Goal: Book appointment/travel/reservation

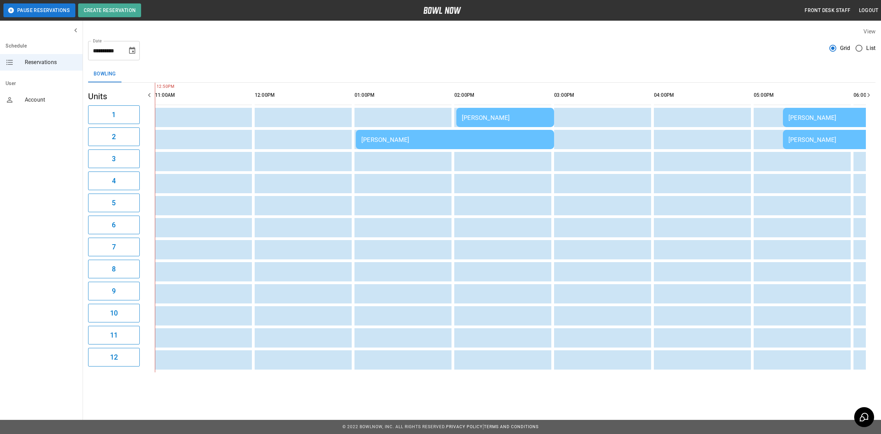
click at [435, 136] on div "[PERSON_NAME]" at bounding box center [454, 139] width 187 height 7
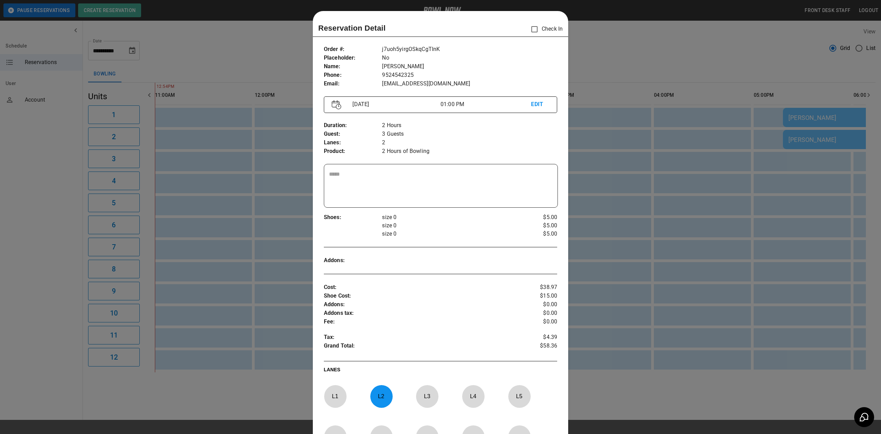
scroll to position [11, 0]
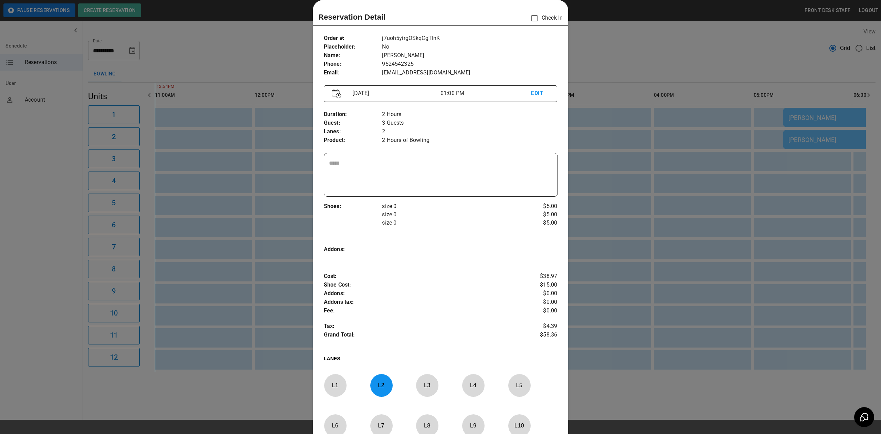
click at [635, 162] on div at bounding box center [440, 217] width 881 height 434
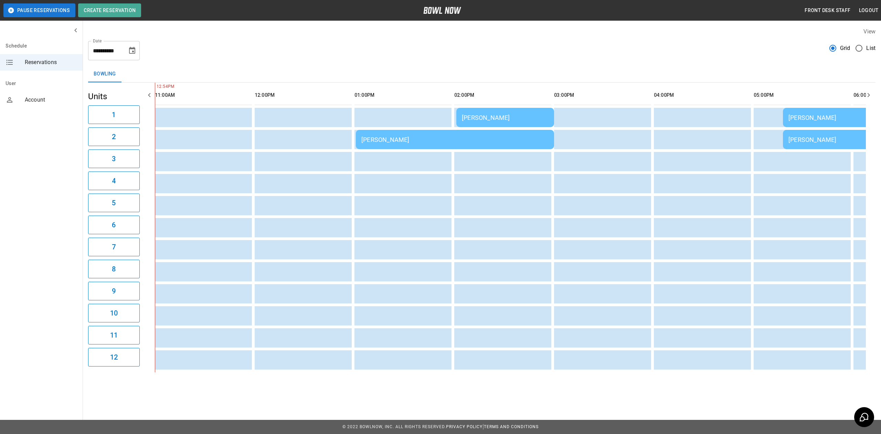
click at [443, 131] on td "[PERSON_NAME]" at bounding box center [455, 139] width 198 height 19
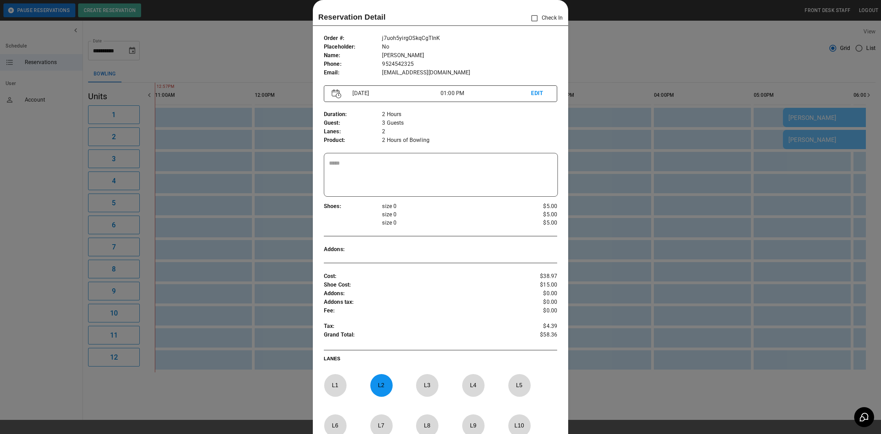
click at [662, 157] on div at bounding box center [440, 217] width 881 height 434
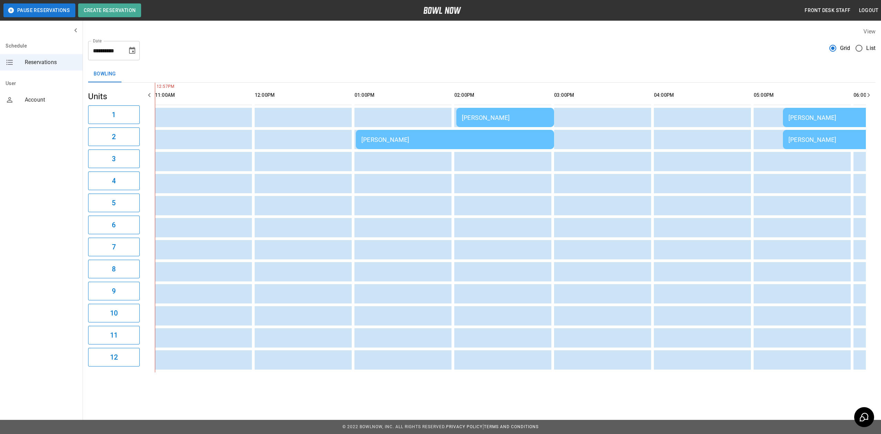
click at [438, 136] on div "[PERSON_NAME]" at bounding box center [454, 139] width 187 height 7
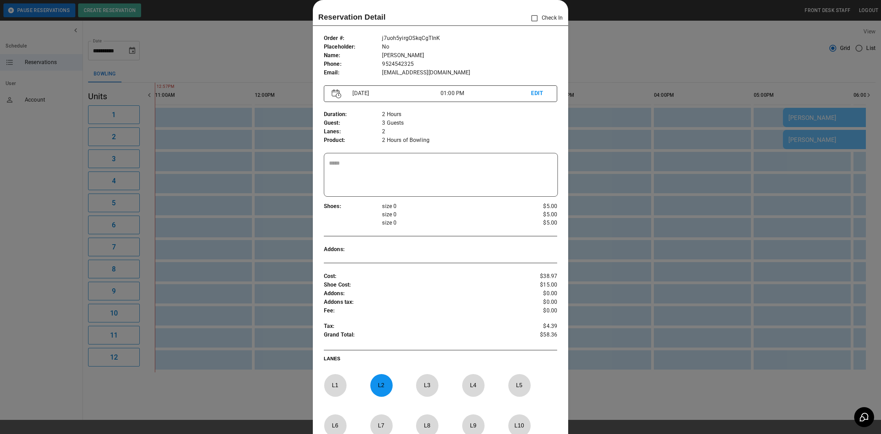
click at [580, 134] on div at bounding box center [440, 217] width 881 height 434
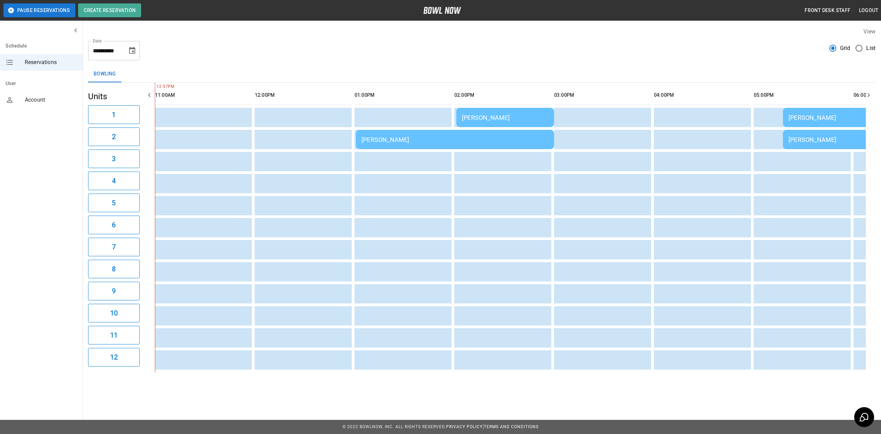
click at [509, 143] on div "[PERSON_NAME]" at bounding box center [454, 139] width 187 height 7
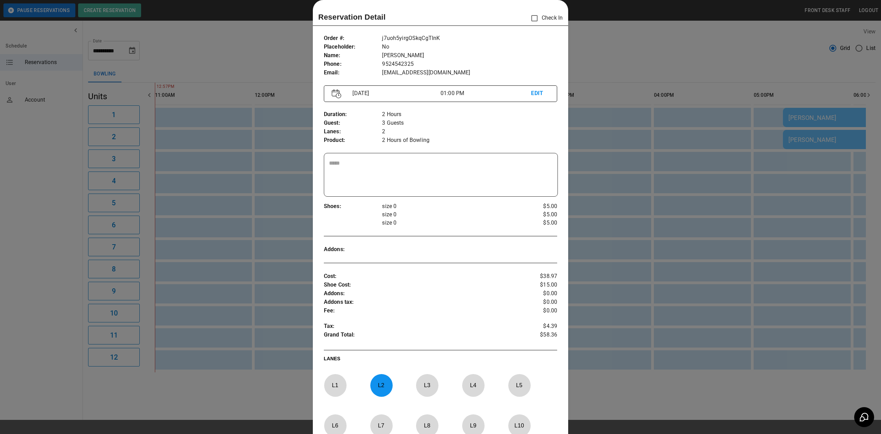
click at [608, 136] on div at bounding box center [440, 217] width 881 height 434
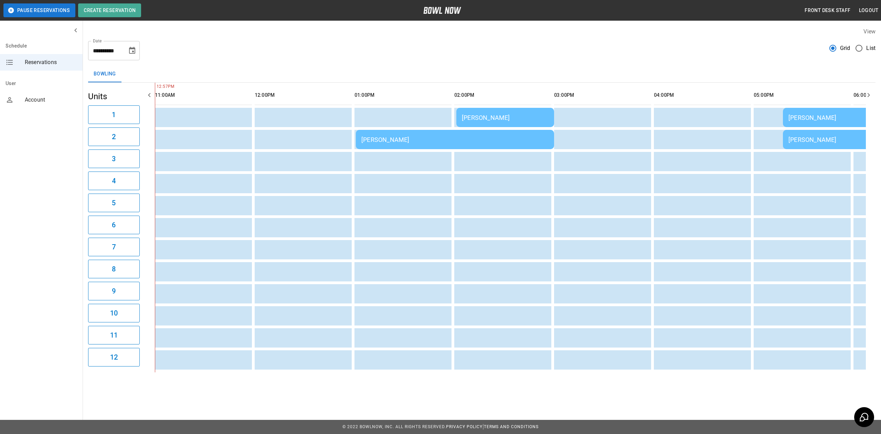
click at [499, 145] on td "[PERSON_NAME]" at bounding box center [455, 139] width 198 height 19
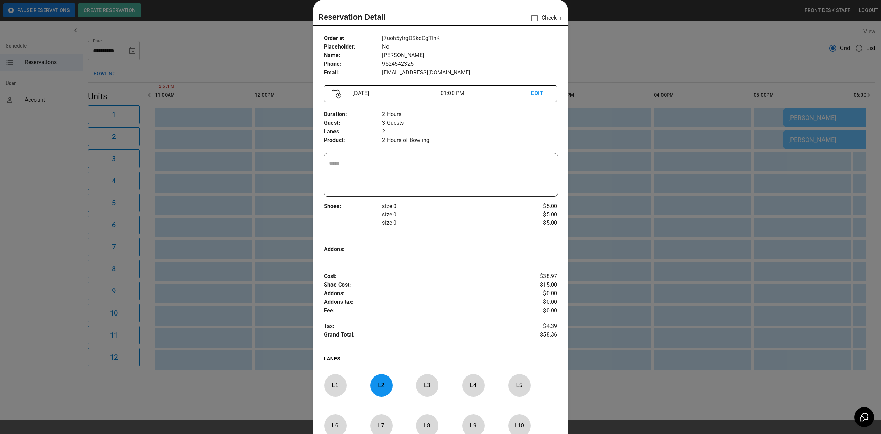
click at [613, 137] on div at bounding box center [440, 217] width 881 height 434
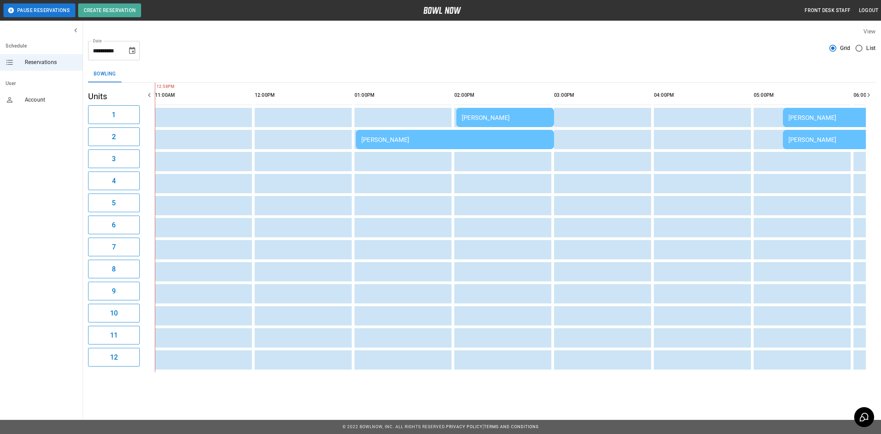
click at [420, 136] on div "[PERSON_NAME]" at bounding box center [454, 139] width 187 height 7
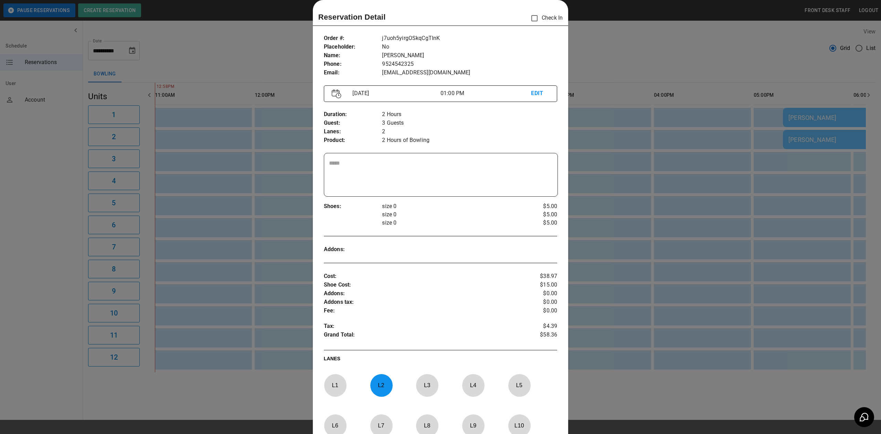
drag, startPoint x: 613, startPoint y: 201, endPoint x: 461, endPoint y: 152, distance: 160.0
click at [613, 202] on div at bounding box center [440, 217] width 881 height 434
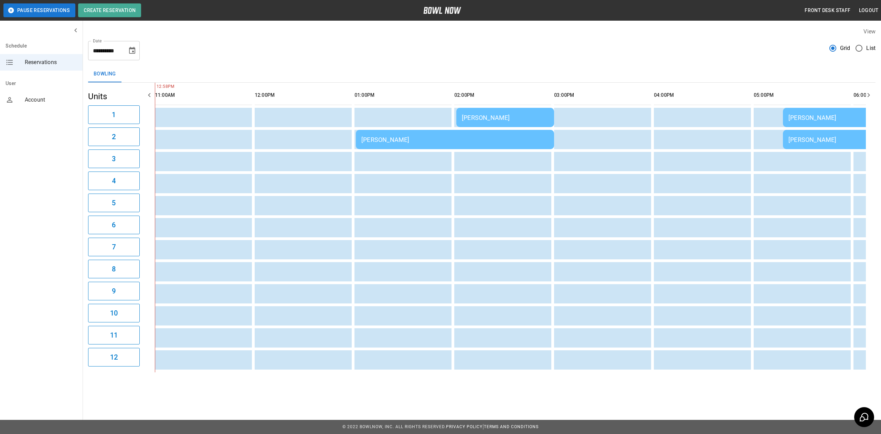
click at [402, 130] on td "[PERSON_NAME]" at bounding box center [455, 139] width 198 height 19
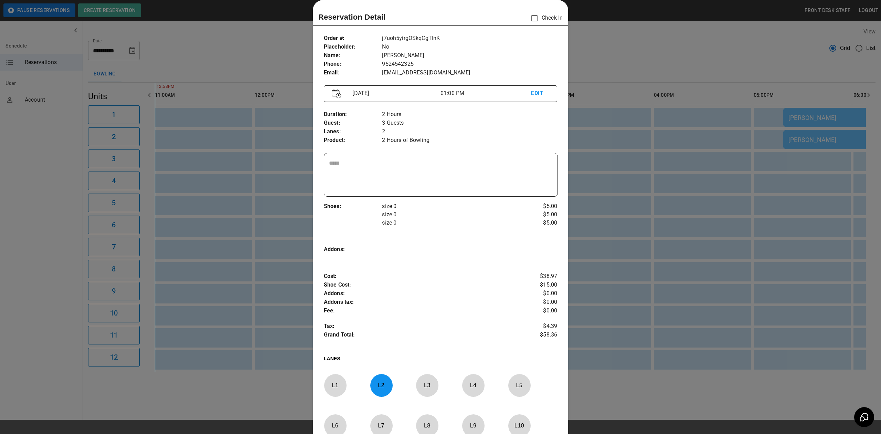
drag, startPoint x: 615, startPoint y: 160, endPoint x: 463, endPoint y: 149, distance: 151.8
click at [602, 160] on div at bounding box center [440, 217] width 881 height 434
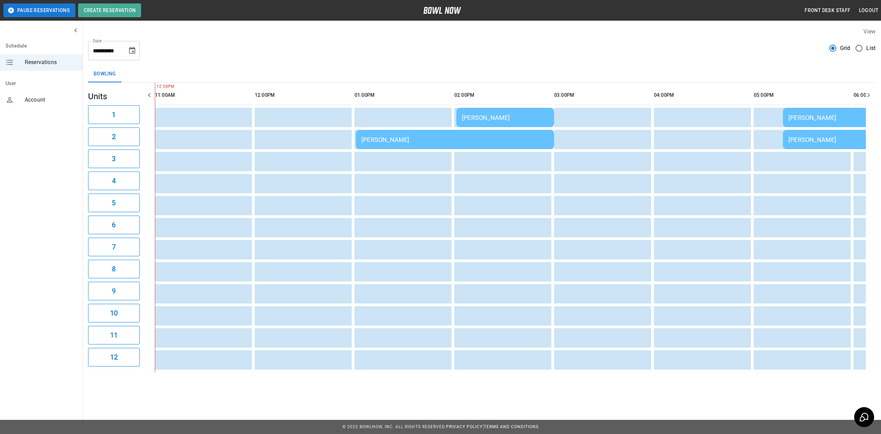
click at [403, 140] on div "[PERSON_NAME]" at bounding box center [454, 139] width 187 height 7
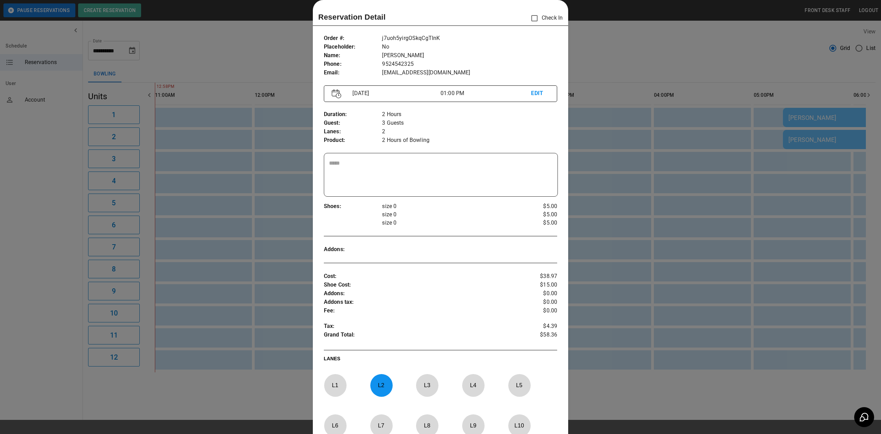
click at [609, 146] on div at bounding box center [440, 217] width 881 height 434
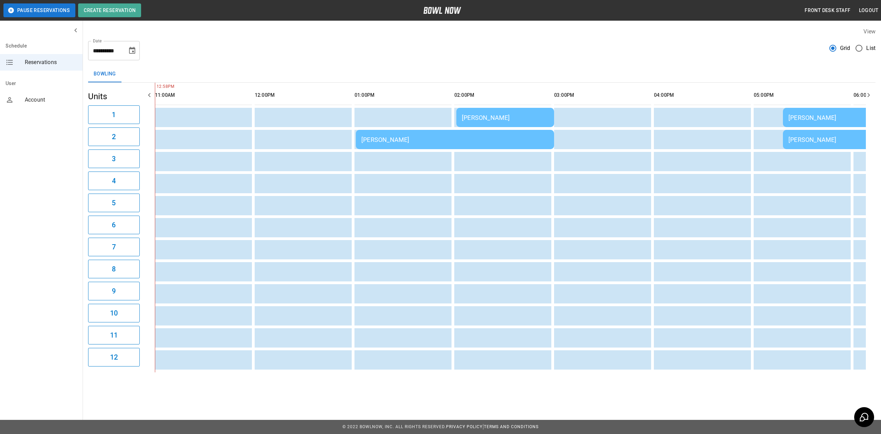
click at [405, 140] on div "[PERSON_NAME]" at bounding box center [454, 139] width 187 height 7
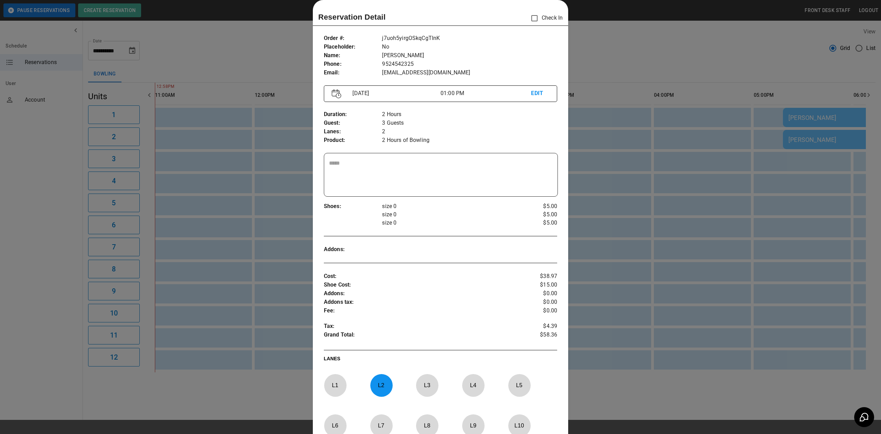
click at [631, 153] on div at bounding box center [440, 217] width 881 height 434
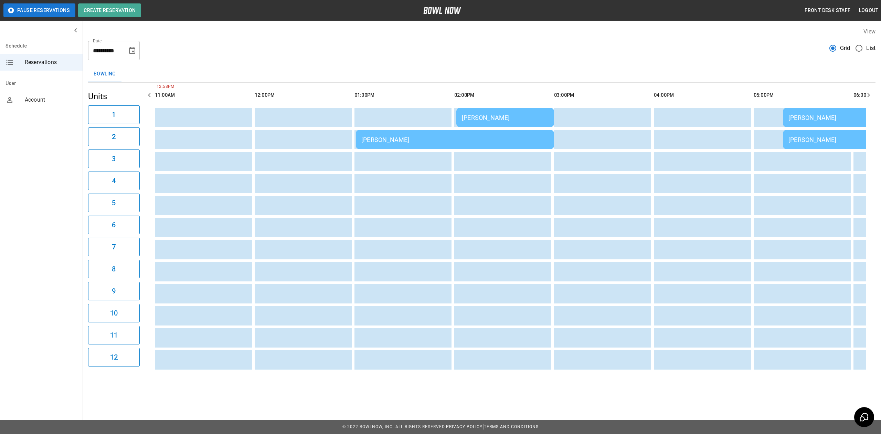
click at [413, 142] on div "[PERSON_NAME]" at bounding box center [454, 139] width 187 height 7
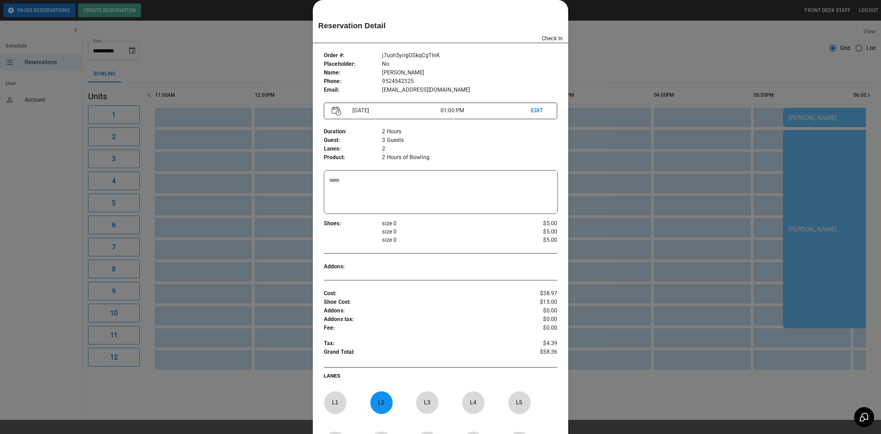
scroll to position [0, 100]
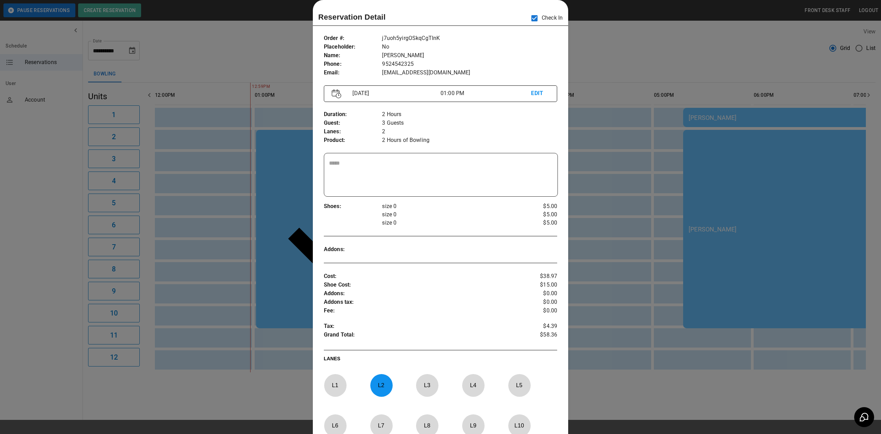
click at [628, 221] on div at bounding box center [440, 217] width 881 height 434
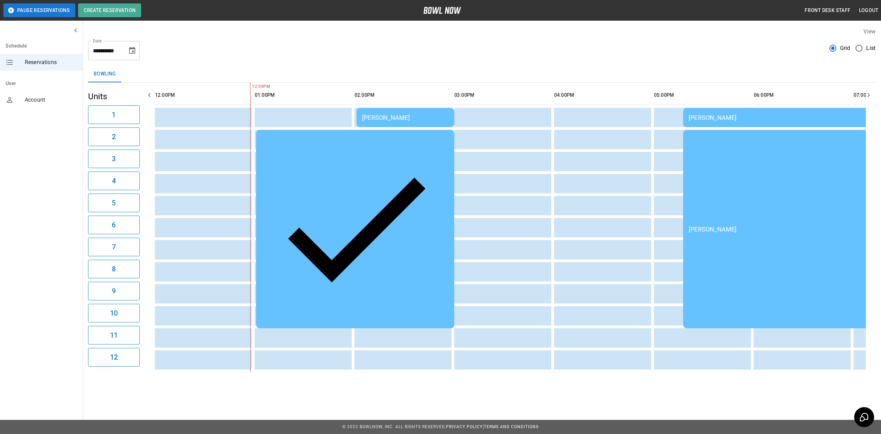
click at [389, 120] on div "[PERSON_NAME]" at bounding box center [405, 117] width 87 height 7
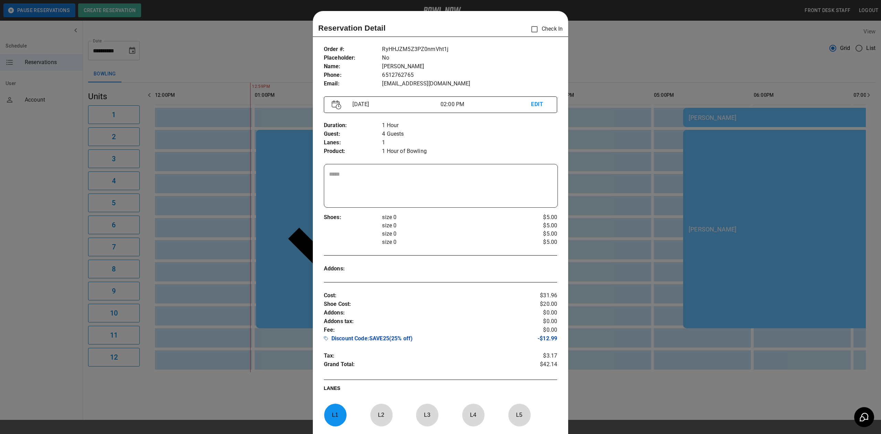
scroll to position [11, 0]
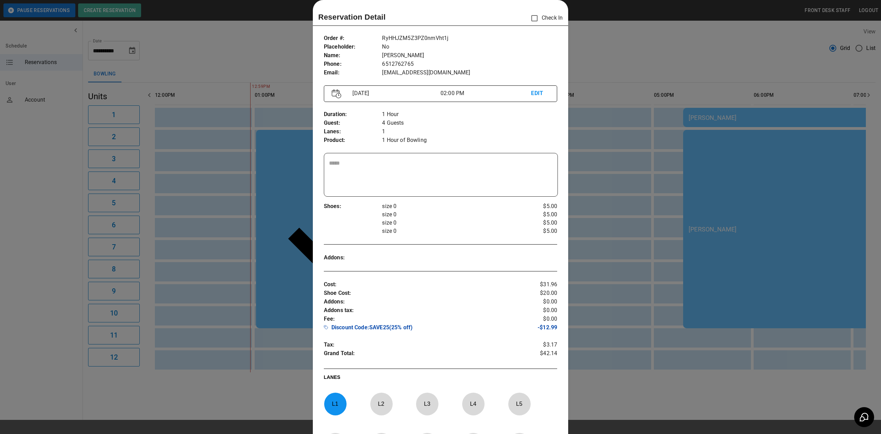
click at [657, 114] on div at bounding box center [440, 217] width 881 height 434
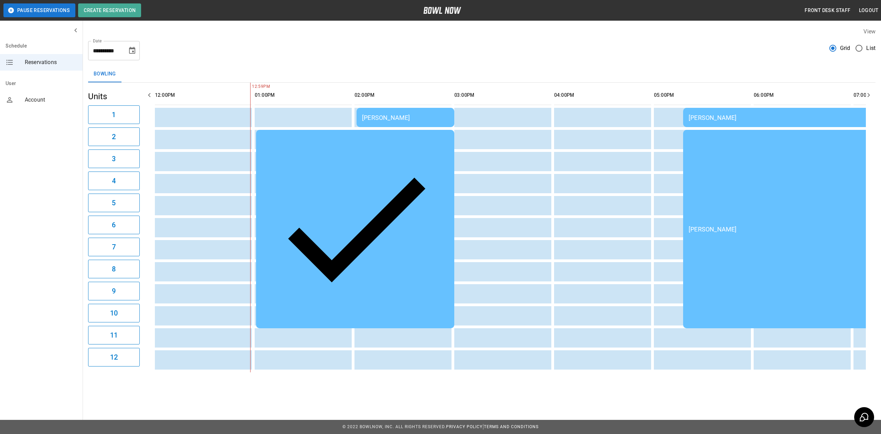
click at [372, 136] on div "[PERSON_NAME]" at bounding box center [355, 228] width 187 height 187
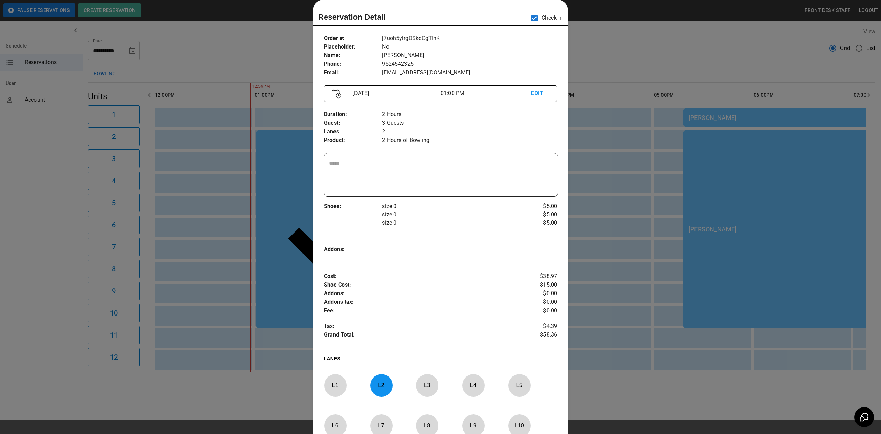
click at [581, 98] on div at bounding box center [440, 217] width 881 height 434
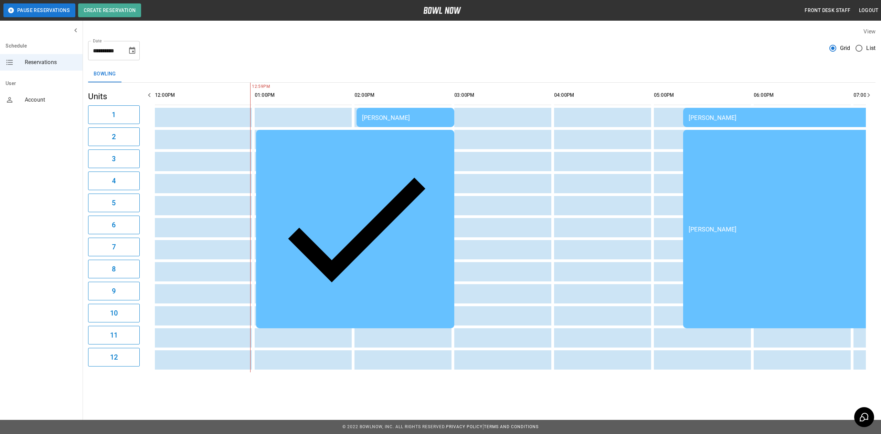
click at [401, 123] on td "[PERSON_NAME]" at bounding box center [406, 117] width 98 height 19
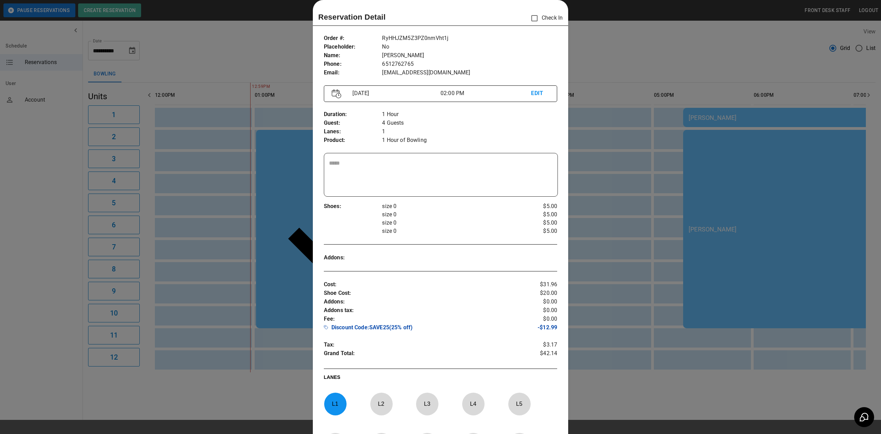
click at [727, 192] on div at bounding box center [440, 217] width 881 height 434
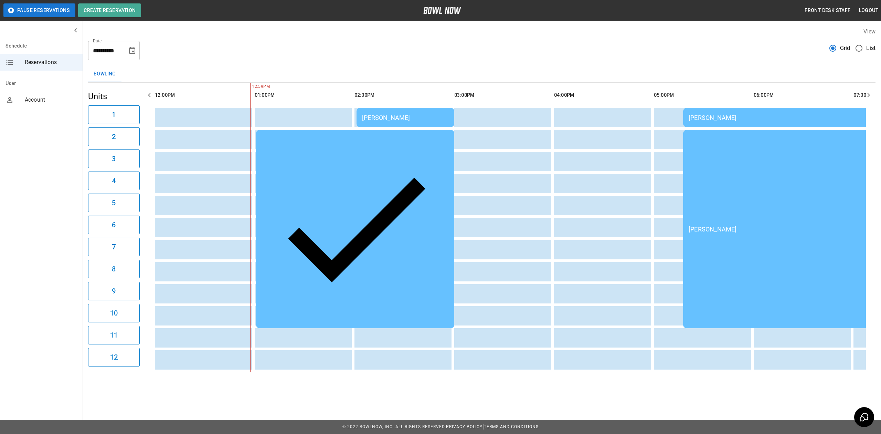
click at [407, 141] on div "[PERSON_NAME]" at bounding box center [355, 228] width 187 height 187
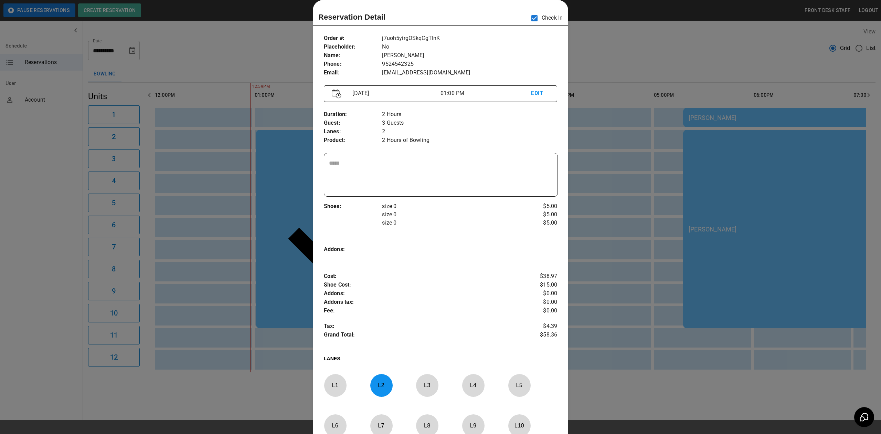
click at [640, 155] on div at bounding box center [440, 217] width 881 height 434
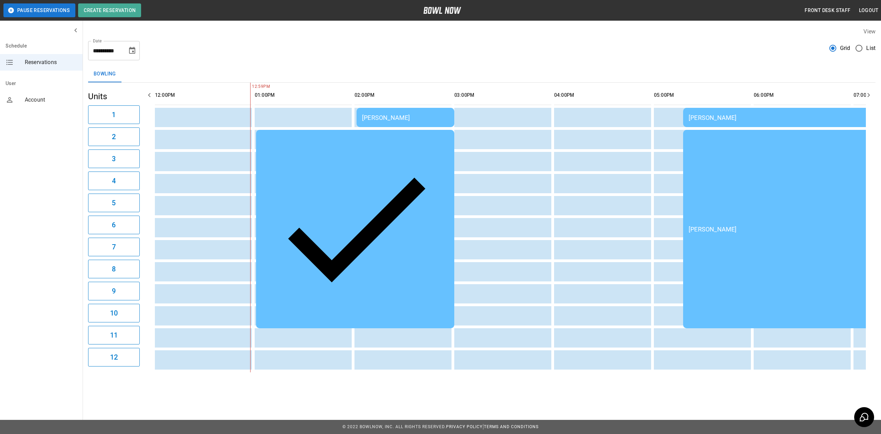
click at [395, 128] on table "[PERSON_NAME] [PERSON_NAME] May [PERSON_NAME] [PERSON_NAME]" at bounding box center [706, 317] width 1309 height 468
click at [396, 133] on td "[PERSON_NAME]" at bounding box center [355, 229] width 198 height 198
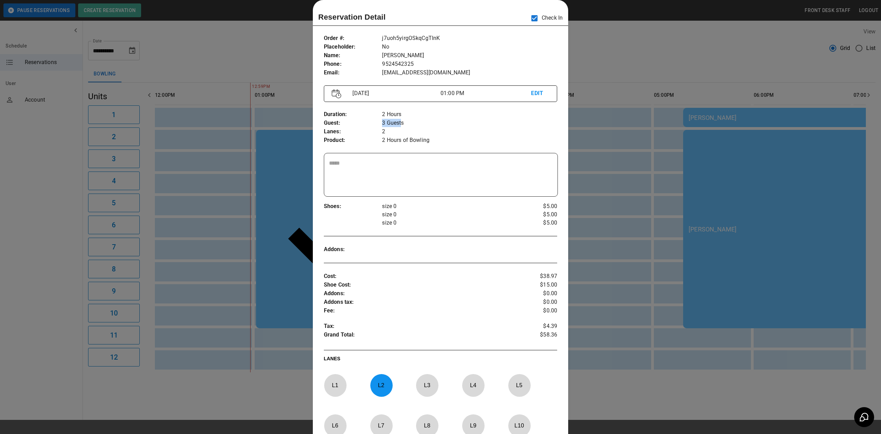
drag, startPoint x: 380, startPoint y: 124, endPoint x: 400, endPoint y: 127, distance: 19.8
click at [400, 127] on p "3 Guests" at bounding box center [469, 123] width 175 height 9
click at [446, 119] on p "3 Guests" at bounding box center [469, 123] width 175 height 9
click at [681, 133] on div at bounding box center [440, 217] width 881 height 434
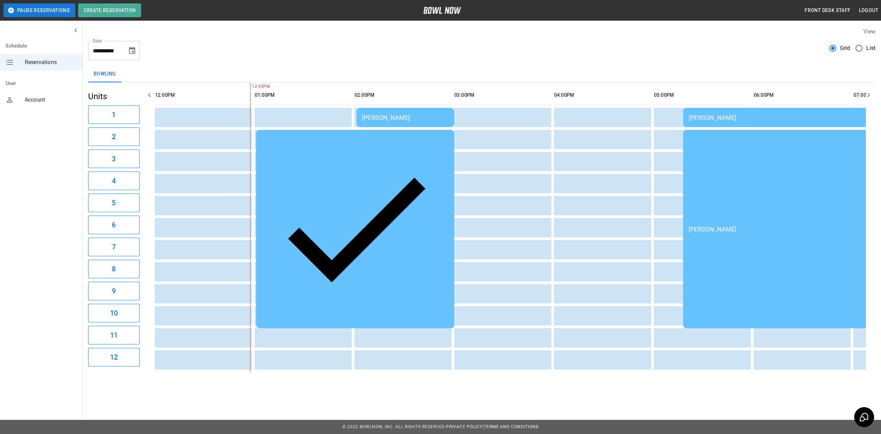
click at [420, 117] on div "[PERSON_NAME]" at bounding box center [405, 117] width 87 height 7
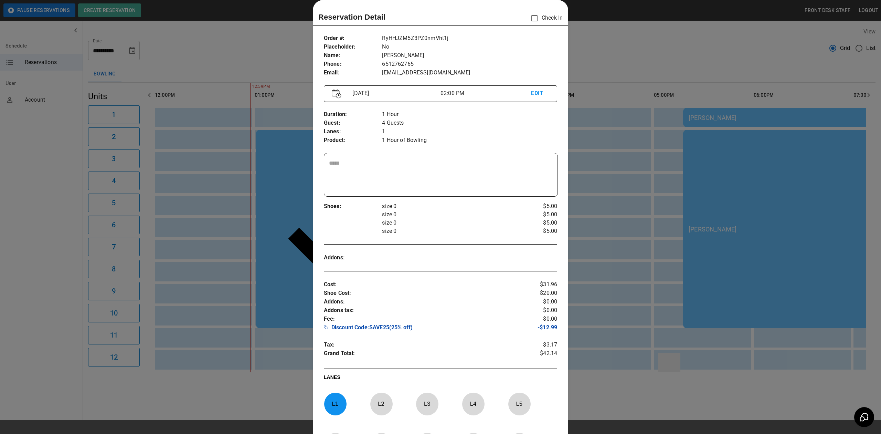
drag, startPoint x: 664, startPoint y: 179, endPoint x: 659, endPoint y: 179, distance: 4.8
click at [664, 179] on div at bounding box center [440, 217] width 881 height 434
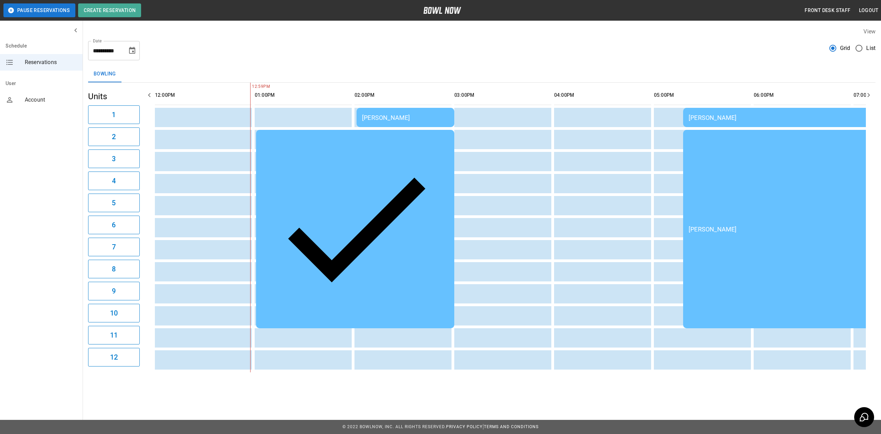
click at [409, 138] on div "[PERSON_NAME]" at bounding box center [355, 228] width 187 height 187
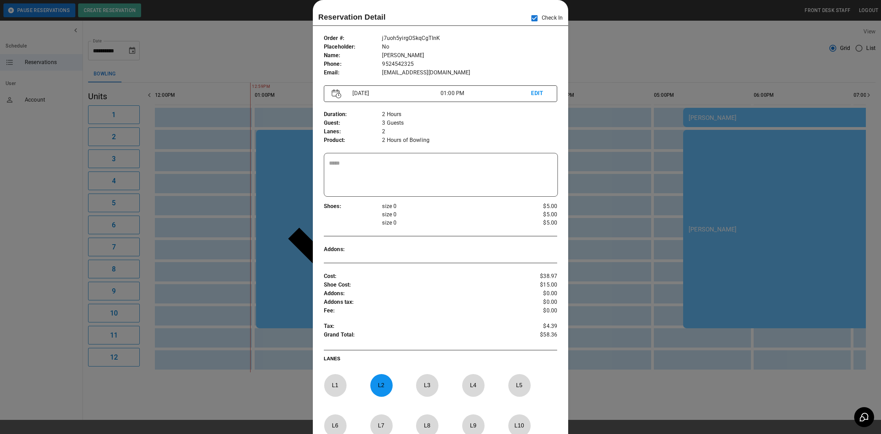
click at [682, 160] on div at bounding box center [440, 217] width 881 height 434
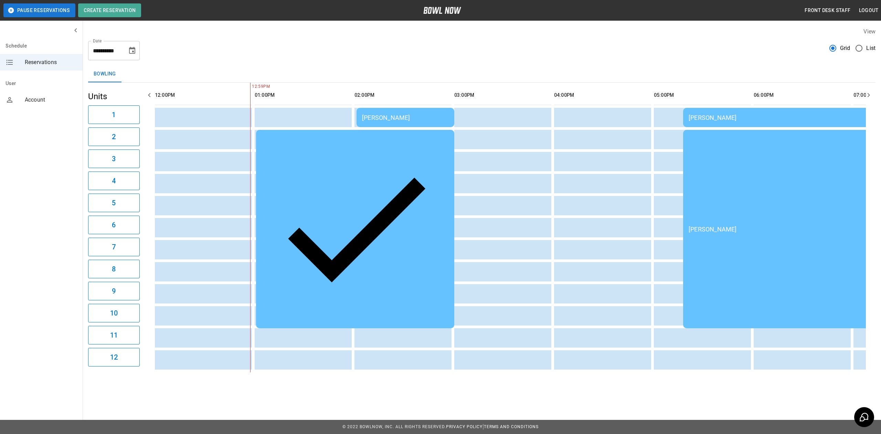
click at [433, 118] on div "[PERSON_NAME]" at bounding box center [405, 117] width 87 height 7
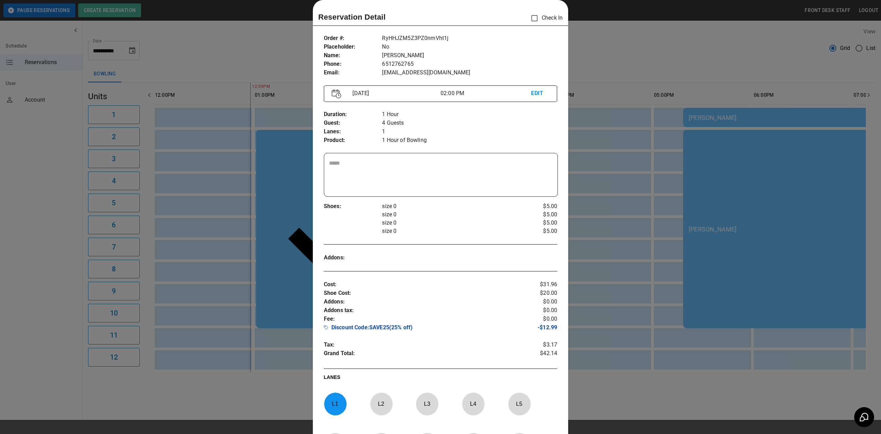
click at [675, 151] on div at bounding box center [440, 217] width 881 height 434
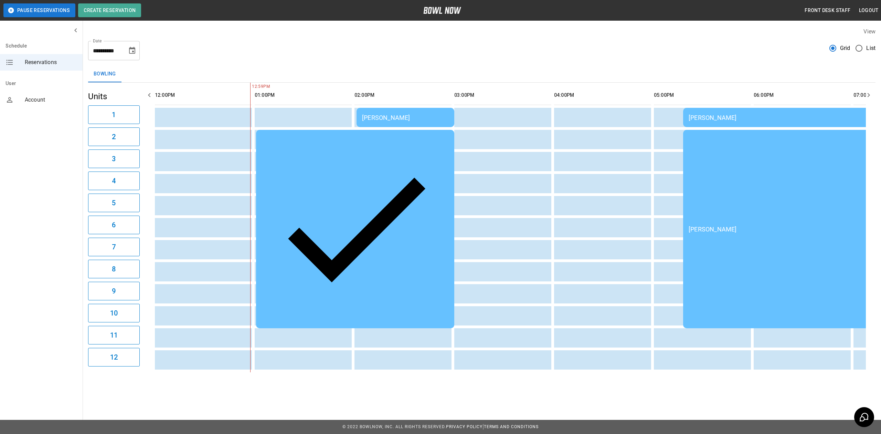
click at [375, 112] on td "[PERSON_NAME]" at bounding box center [406, 117] width 98 height 19
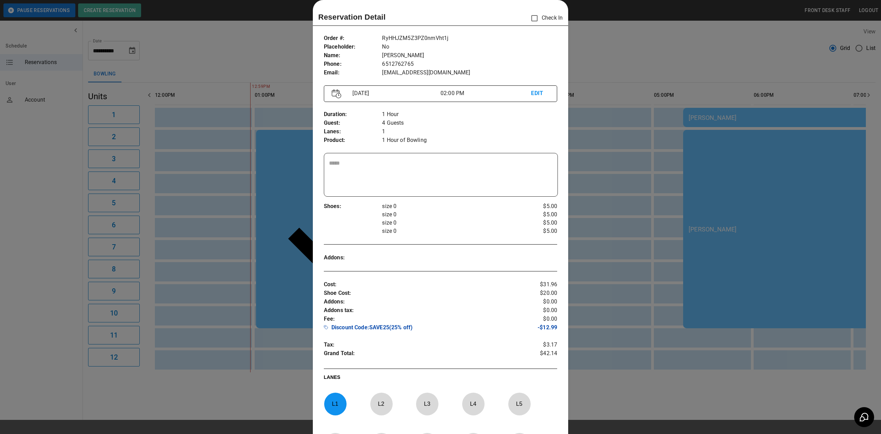
click at [403, 142] on p "1 Hour of Bowling" at bounding box center [469, 140] width 175 height 9
click at [584, 182] on div at bounding box center [440, 217] width 881 height 434
